Goal: Task Accomplishment & Management: Complete application form

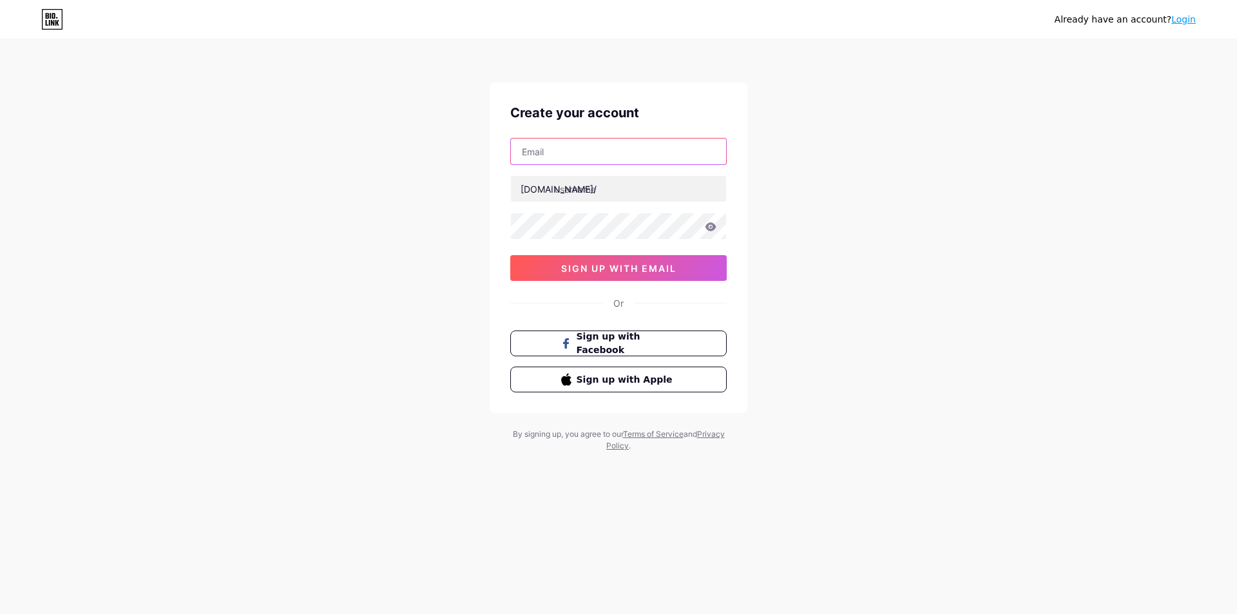
click at [619, 146] on input "text" at bounding box center [618, 152] width 215 height 26
type input "[EMAIL_ADDRESS][DOMAIN_NAME]"
click at [595, 191] on input "text" at bounding box center [618, 189] width 215 height 26
type input "vk8cassino"
click at [790, 151] on div "Already have an account? Login Create your account hoangthamiwk6228@gmail.com b…" at bounding box center [618, 246] width 1237 height 493
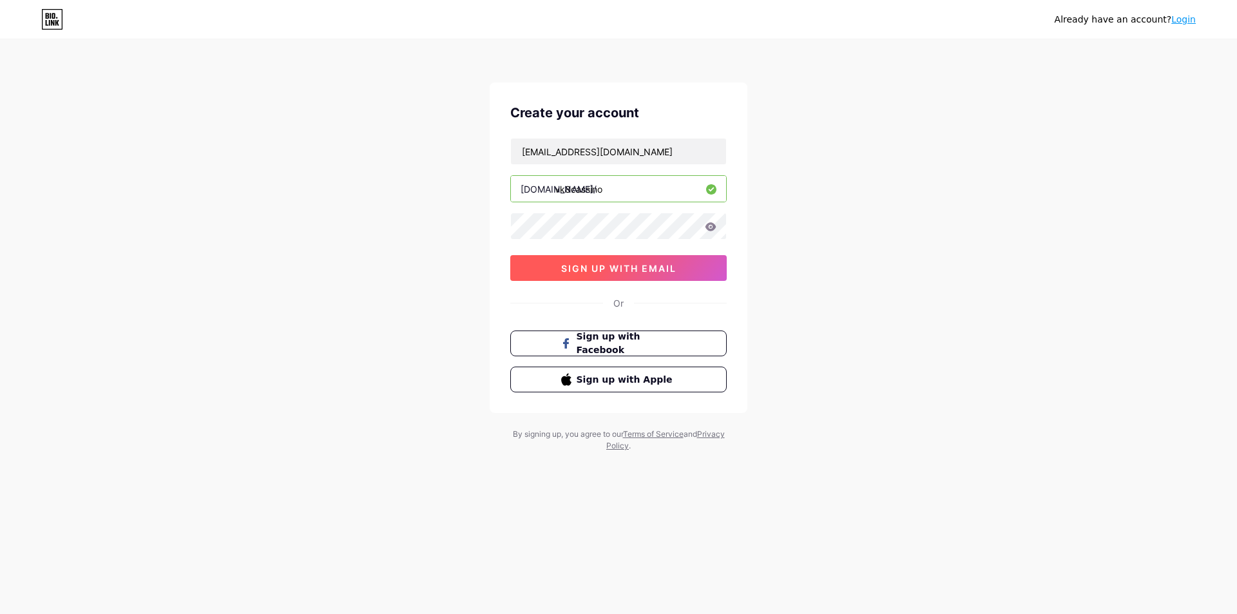
click at [647, 264] on span "sign up with email" at bounding box center [618, 268] width 115 height 11
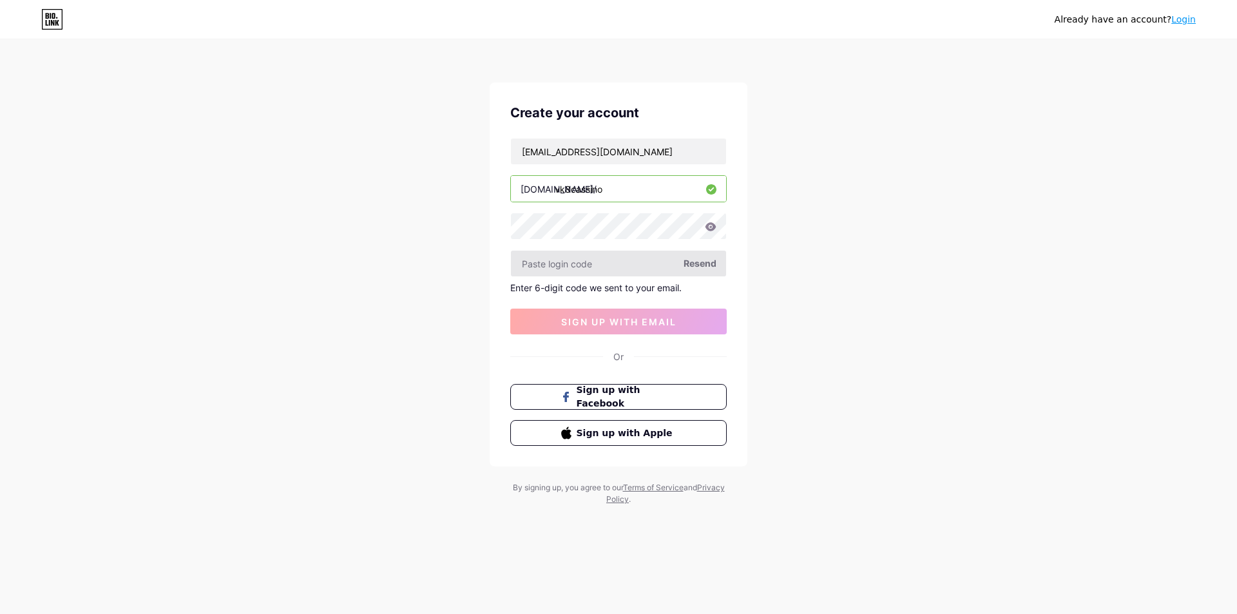
click at [613, 265] on input "text" at bounding box center [618, 264] width 215 height 26
click at [750, 267] on div "Already have an account? Login Create your account hoangthamiwk6228@gmail.com b…" at bounding box center [618, 273] width 1237 height 546
click at [675, 269] on input "text" at bounding box center [618, 264] width 215 height 26
paste input "547394"
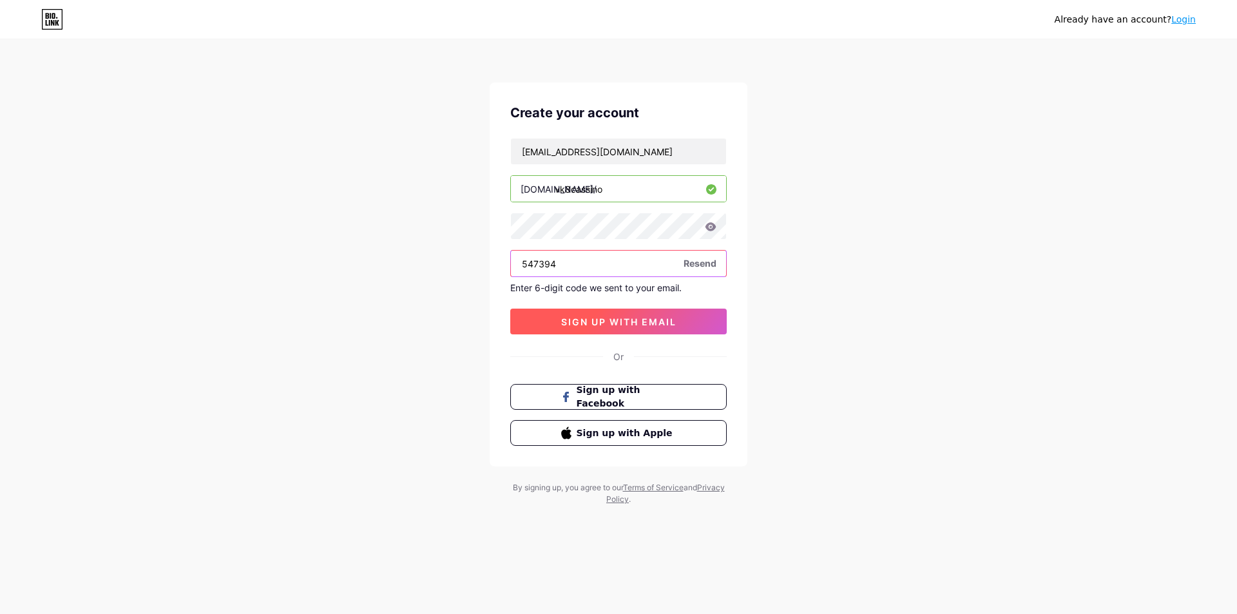
type input "547394"
click at [618, 329] on button "sign up with email" at bounding box center [618, 322] width 216 height 26
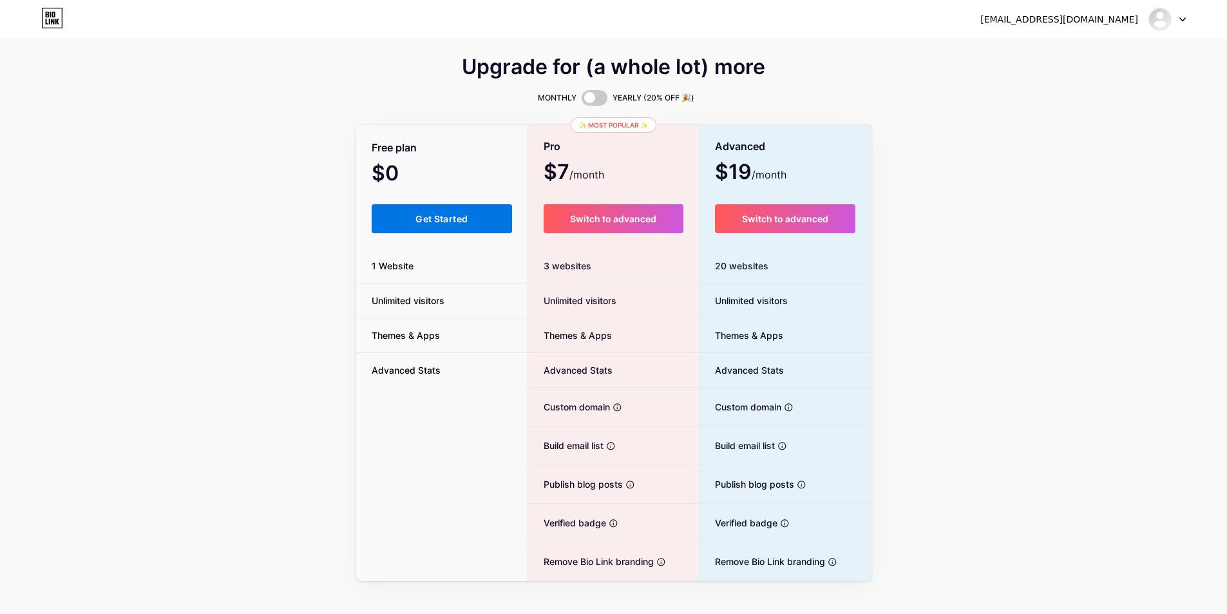
scroll to position [19, 0]
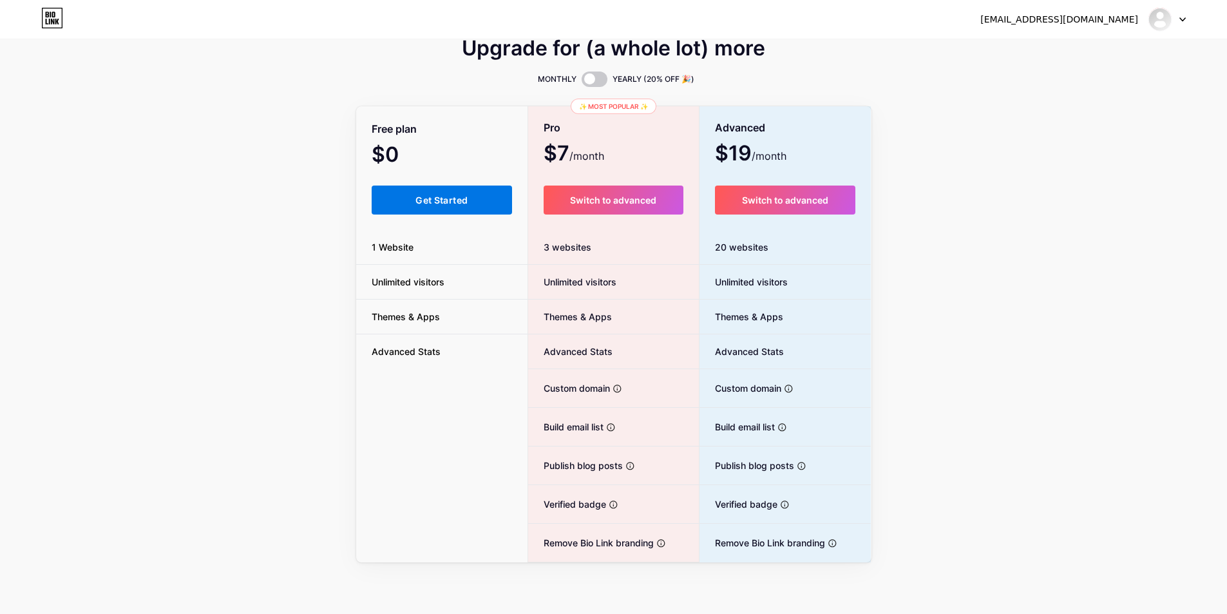
click at [436, 189] on button "Get Started" at bounding box center [442, 200] width 141 height 29
click at [448, 199] on span "Get Started" at bounding box center [442, 200] width 52 height 11
click at [425, 206] on button "Get Started" at bounding box center [442, 200] width 141 height 29
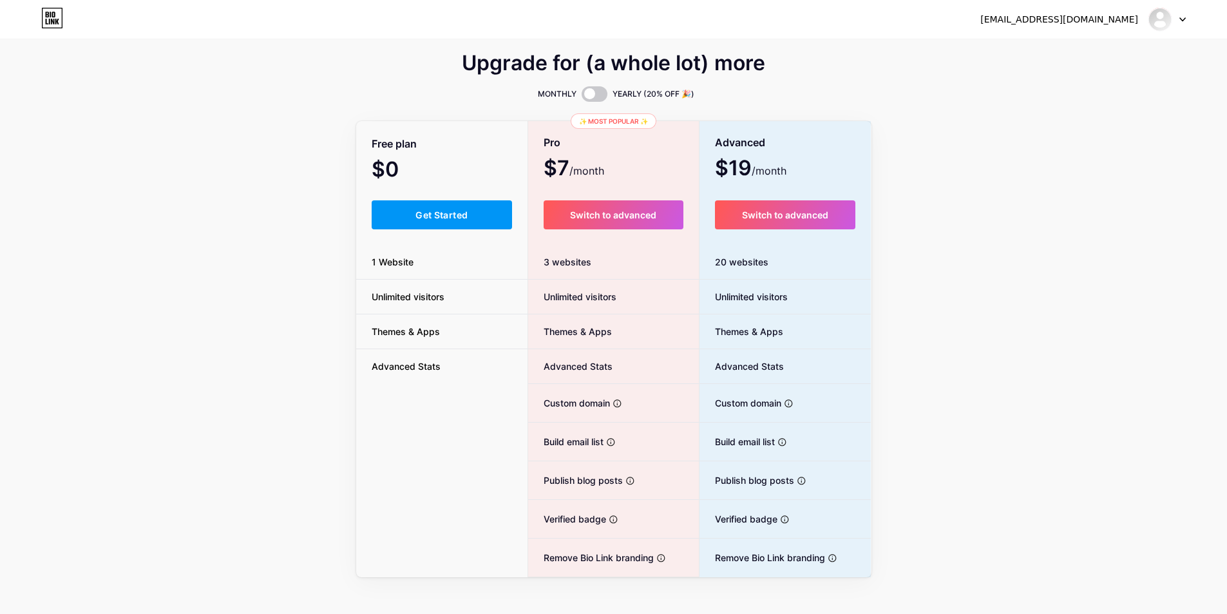
scroll to position [0, 0]
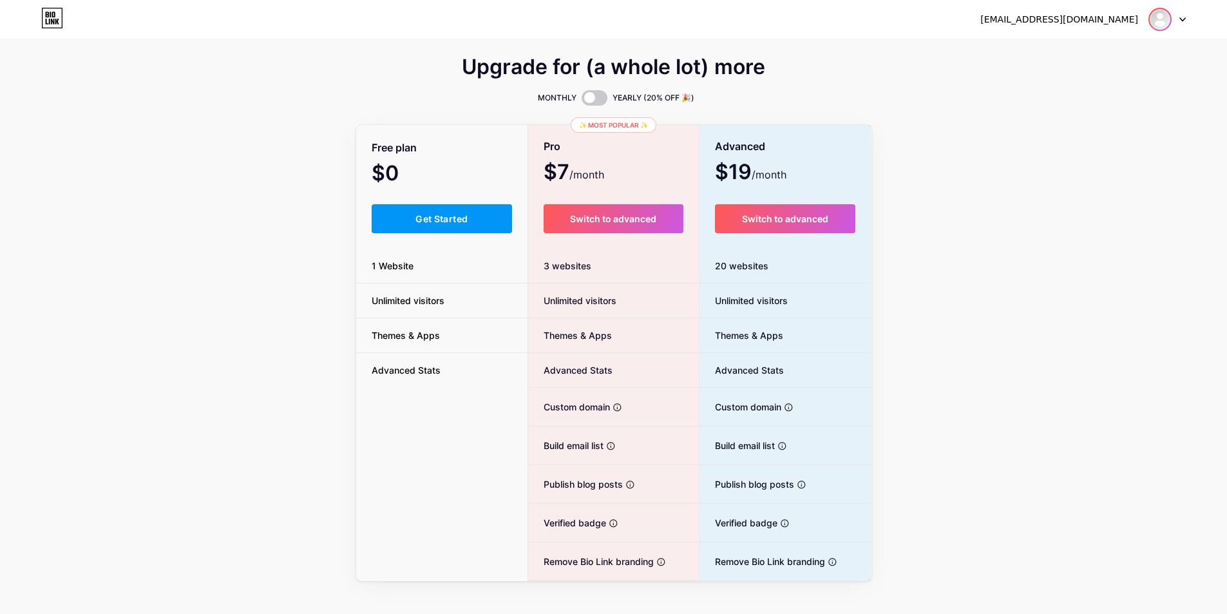
click at [1158, 16] on img at bounding box center [1160, 19] width 21 height 21
click at [1089, 50] on link "Dashboard" at bounding box center [1106, 52] width 160 height 35
click at [1188, 17] on div "hoangthamiwk6228@gmail.com Dashboard Logout" at bounding box center [613, 19] width 1227 height 23
click at [1180, 23] on div at bounding box center [1167, 19] width 37 height 23
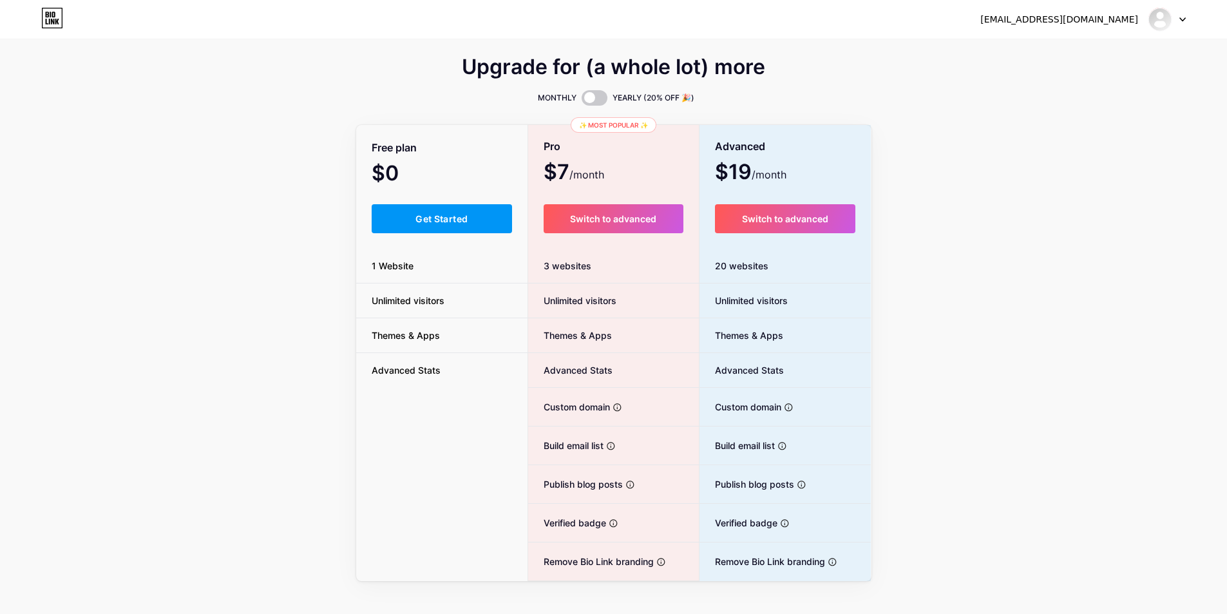
click at [750, 111] on div "Upgrade for (a whole lot) more MONTHLY YEARLY (20% OFF 🎉) Free plan $0 /month G…" at bounding box center [613, 320] width 515 height 522
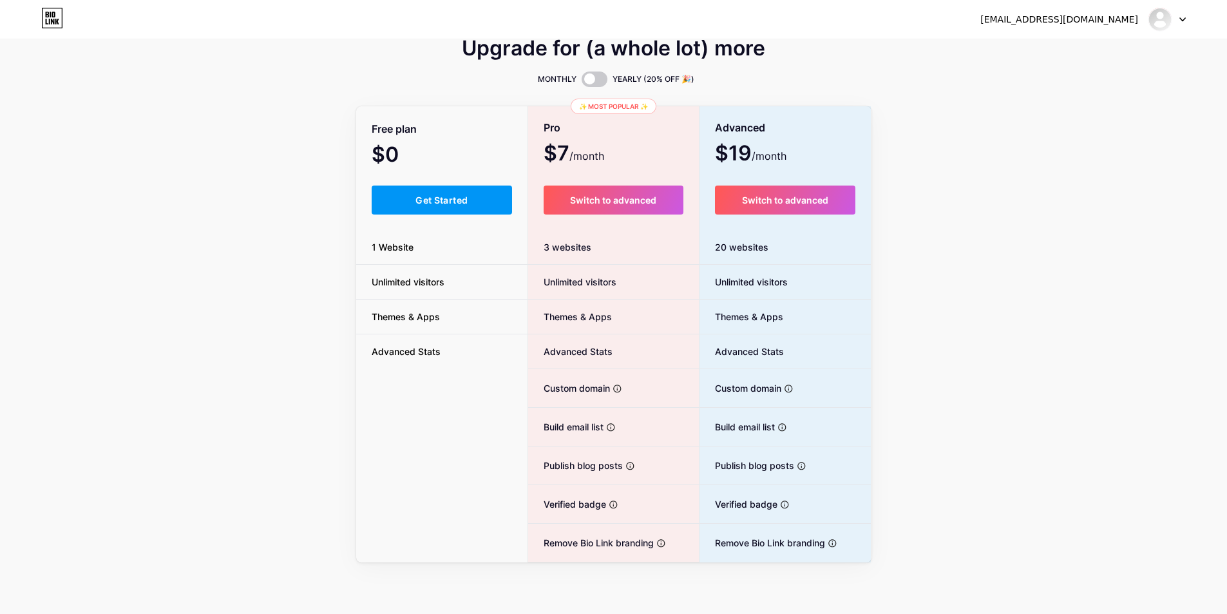
click at [586, 68] on div "Upgrade for (a whole lot) more" at bounding box center [613, 56] width 515 height 31
click at [586, 71] on div "Upgrade for (a whole lot) more" at bounding box center [613, 56] width 515 height 31
click at [587, 72] on span at bounding box center [595, 79] width 26 height 15
click at [582, 82] on input "checkbox" at bounding box center [582, 82] width 0 height 0
click at [428, 200] on span "Get Started" at bounding box center [442, 200] width 52 height 11
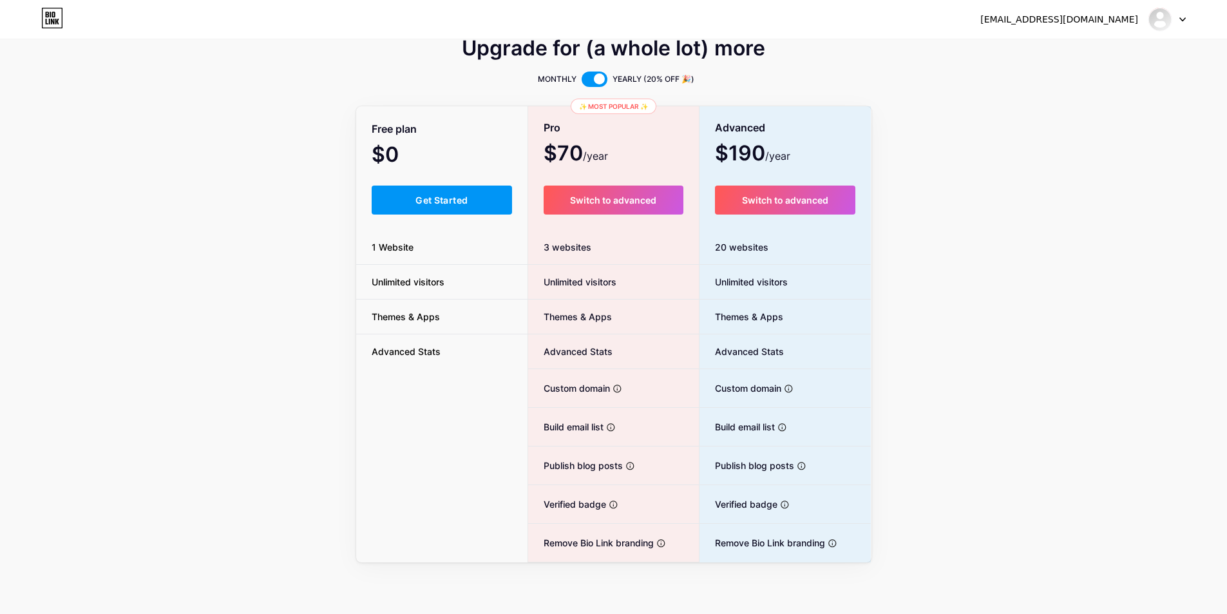
click at [393, 249] on span "1 Website" at bounding box center [392, 247] width 73 height 14
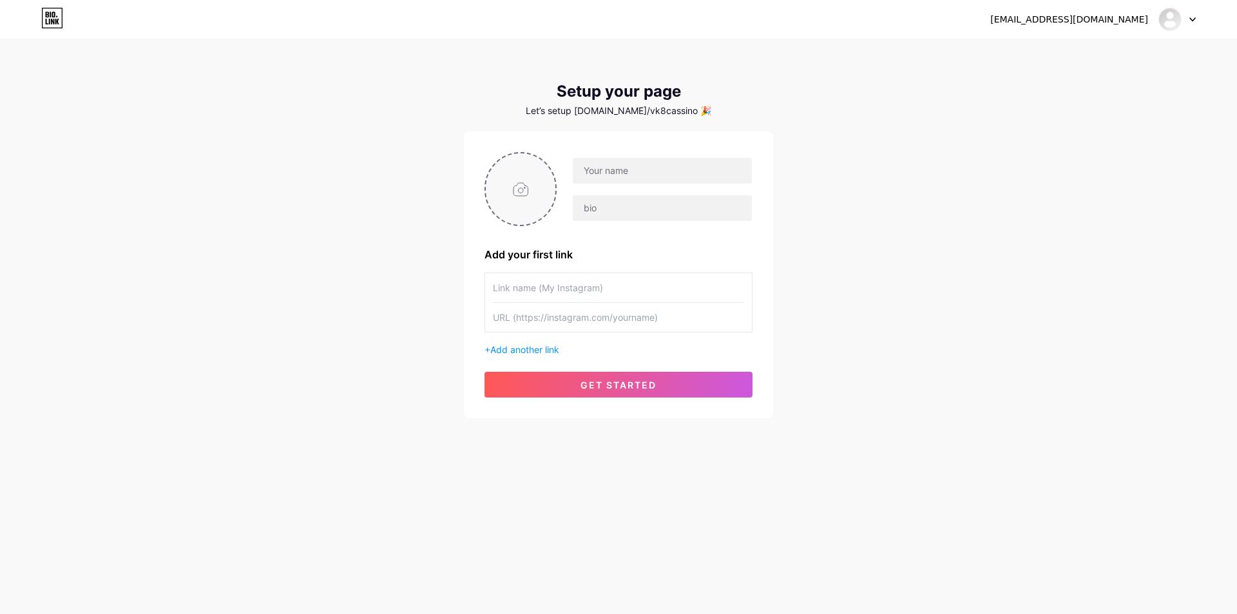
click at [521, 188] on input "file" at bounding box center [521, 189] width 70 height 72
type input "C:\fakepath\new.webp"
click at [614, 173] on input "text" at bounding box center [662, 171] width 179 height 26
type input "vk8"
click at [662, 222] on div "vk8" at bounding box center [618, 189] width 268 height 74
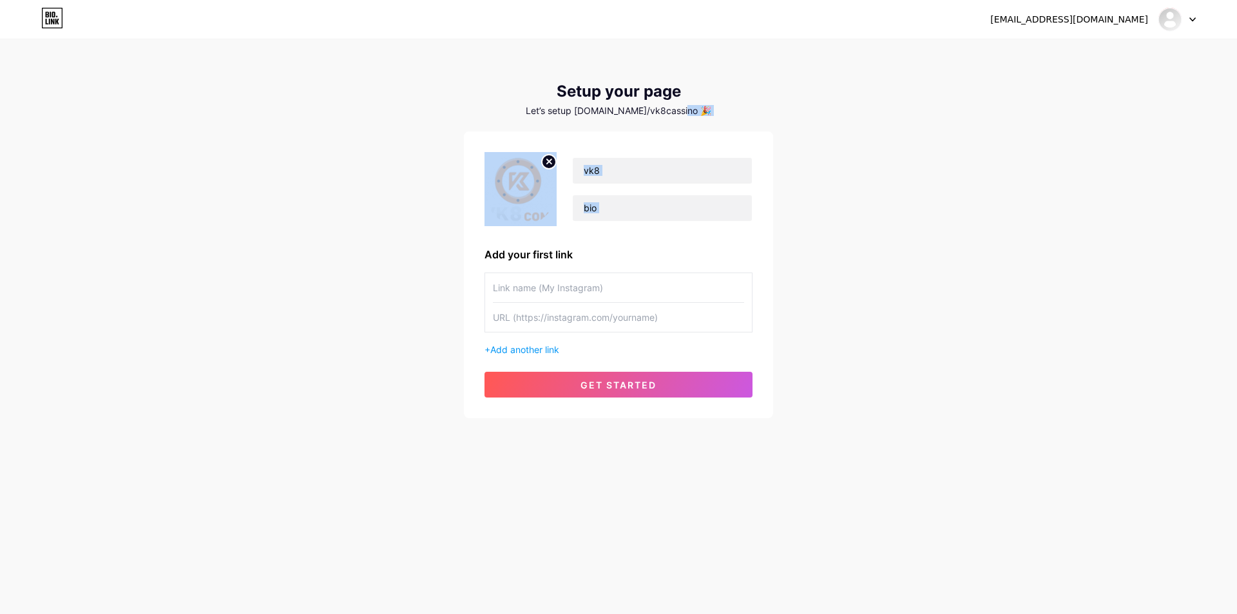
click at [662, 222] on div "vk8" at bounding box center [618, 189] width 268 height 74
click at [660, 212] on input "text" at bounding box center [662, 208] width 179 height 26
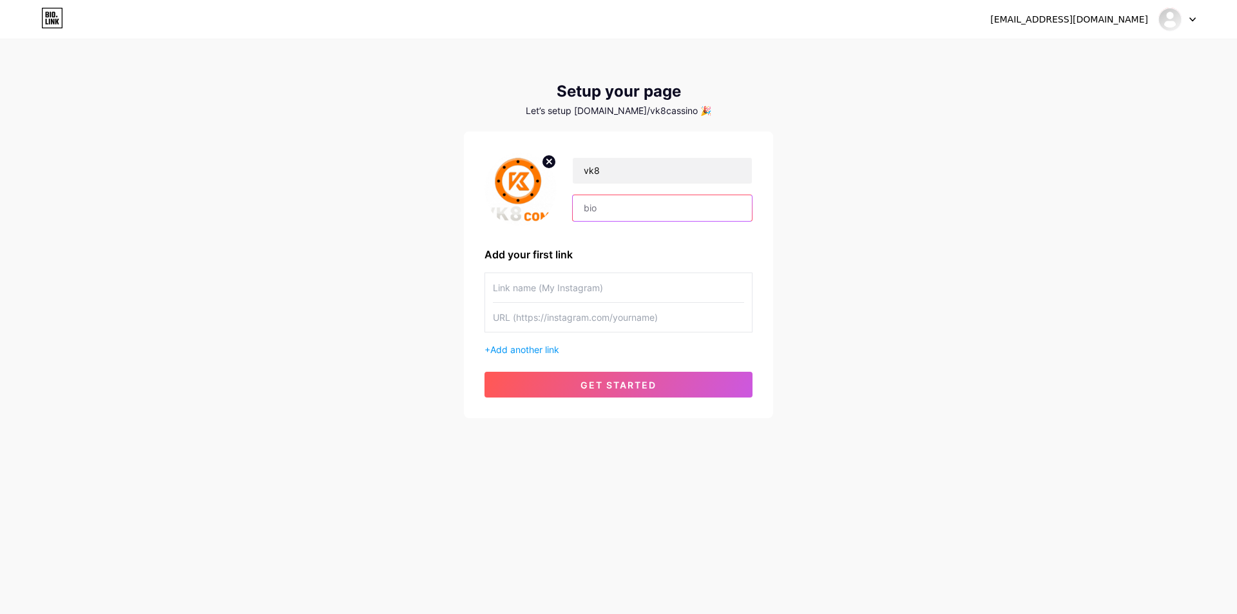
paste input "ভিকে৮ ক্যাসিনো – ২০২৫ সালের অফিসিয়াল হোমপেজ, ৭৪ পাউন্ড উপহার পান"
type input "ভিকে৮ ক্যাসিনো – ২০২৫ সালের অফিসিয়াল হোমপেজ, ৭৪ পাউন্ড উপহার পান"
click at [601, 283] on input "text" at bounding box center [618, 287] width 251 height 29
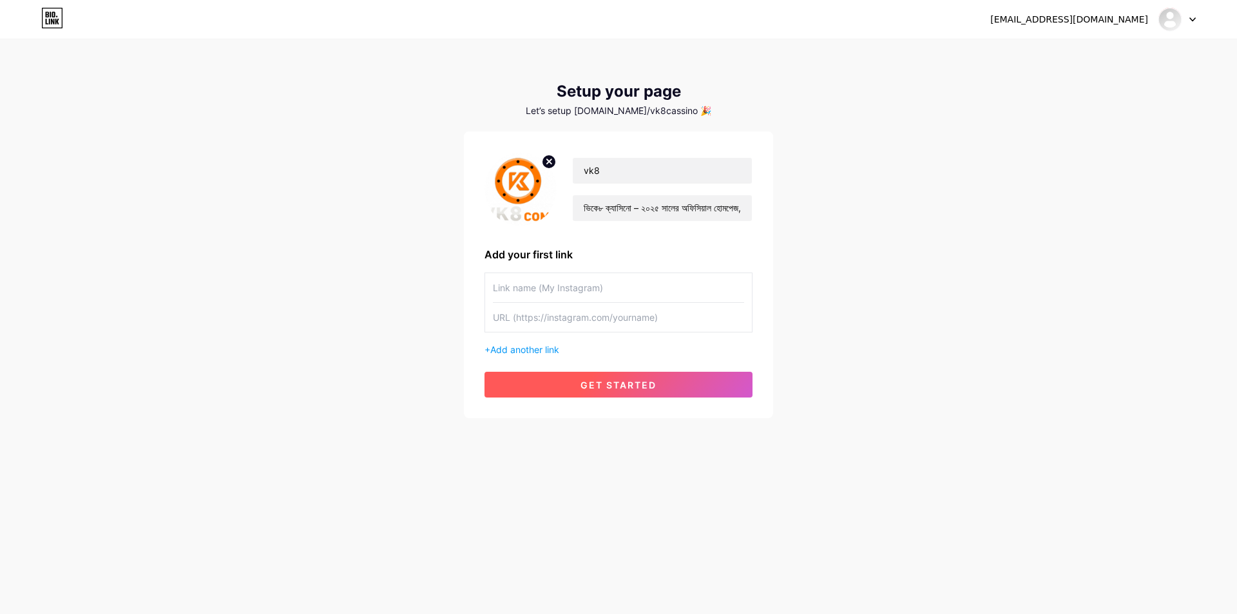
click at [570, 378] on button "get started" at bounding box center [618, 385] width 268 height 26
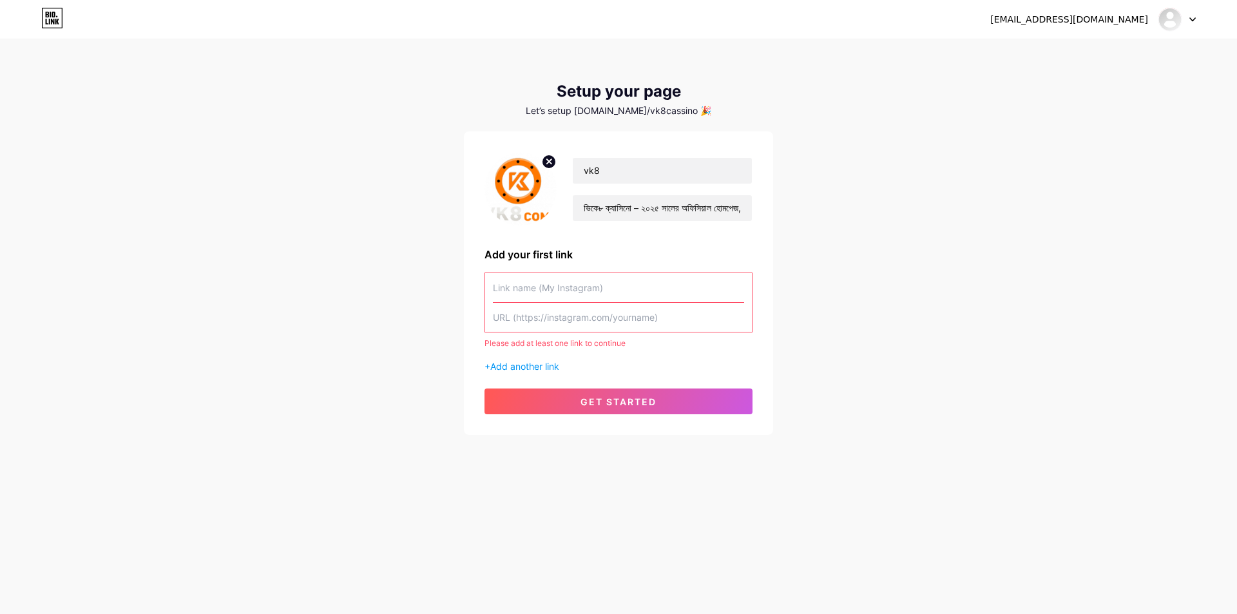
click at [651, 280] on input "text" at bounding box center [618, 287] width 251 height 29
type input "G"
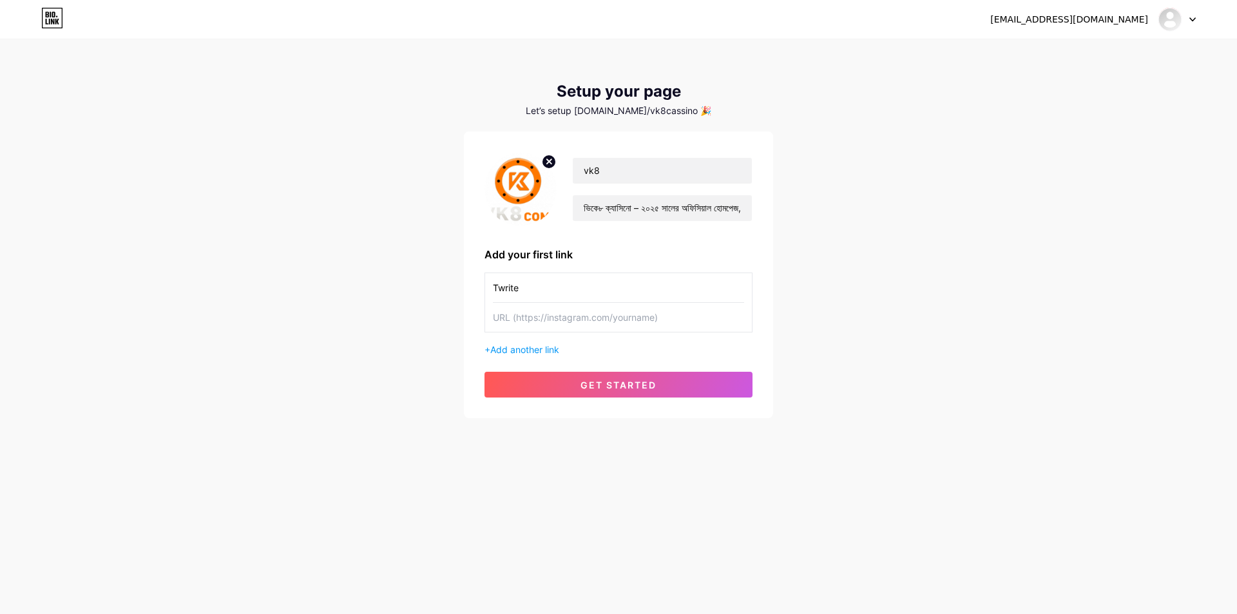
type input "Twrite"
click at [540, 316] on input "text" at bounding box center [618, 317] width 251 height 29
click at [537, 325] on input "text" at bounding box center [618, 317] width 251 height 29
paste input "[URL][DOMAIN_NAME]"
type input "[URL][DOMAIN_NAME]"
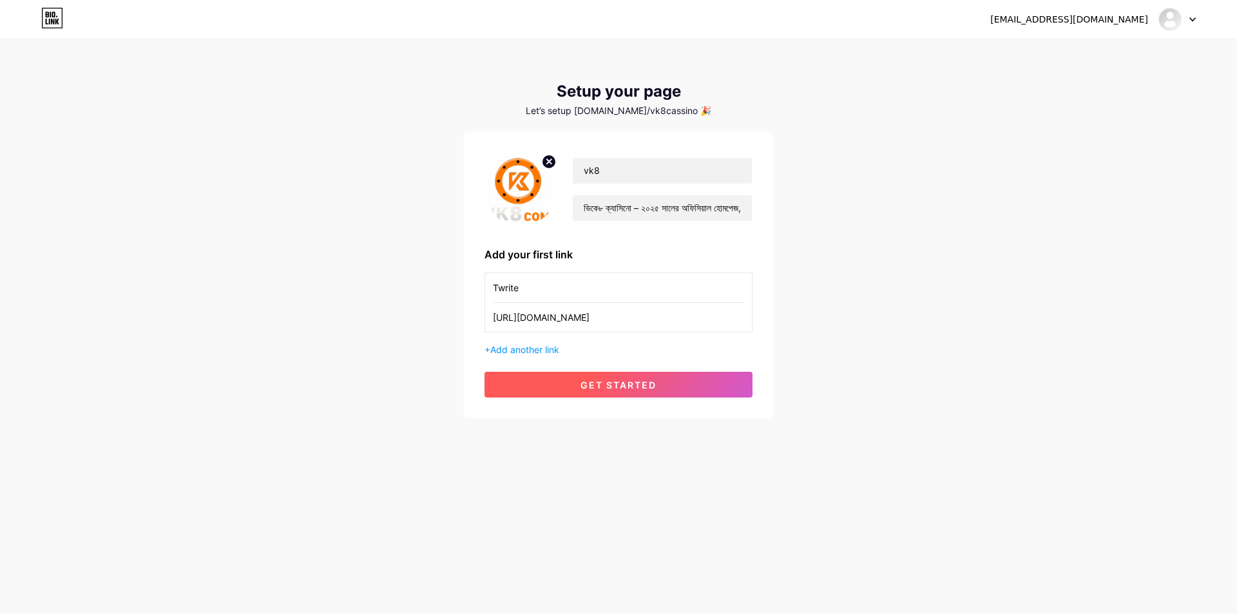
click at [555, 376] on button "get started" at bounding box center [618, 385] width 268 height 26
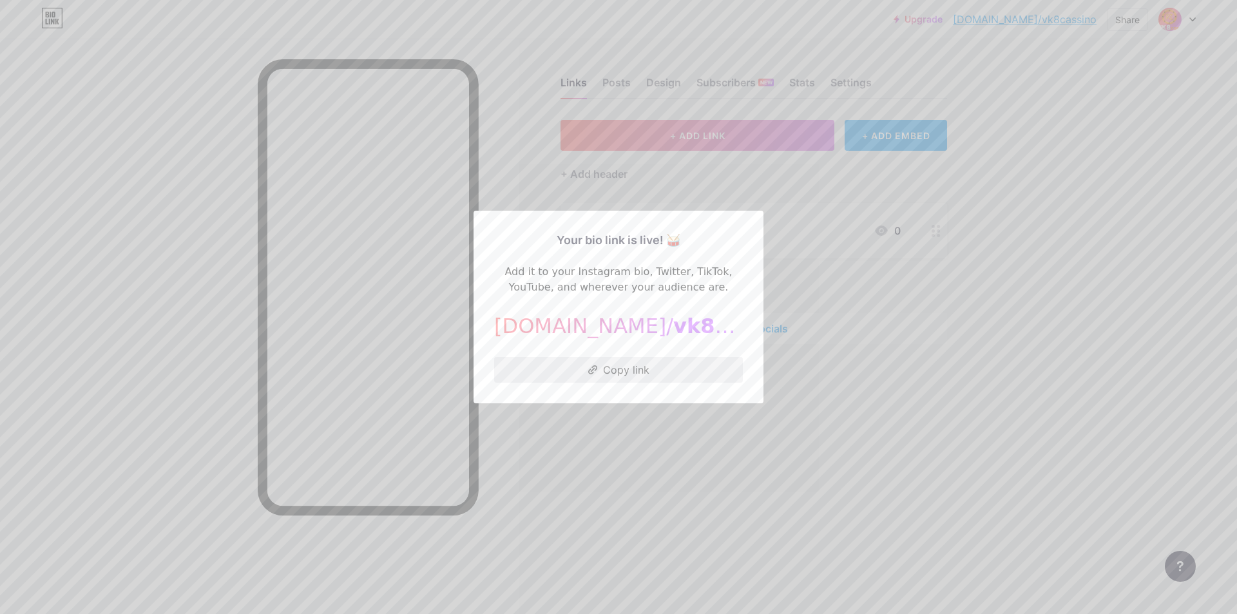
click at [640, 373] on button "Copy link" at bounding box center [618, 370] width 249 height 26
click at [809, 271] on div at bounding box center [618, 307] width 1237 height 614
